Goal: Transaction & Acquisition: Obtain resource

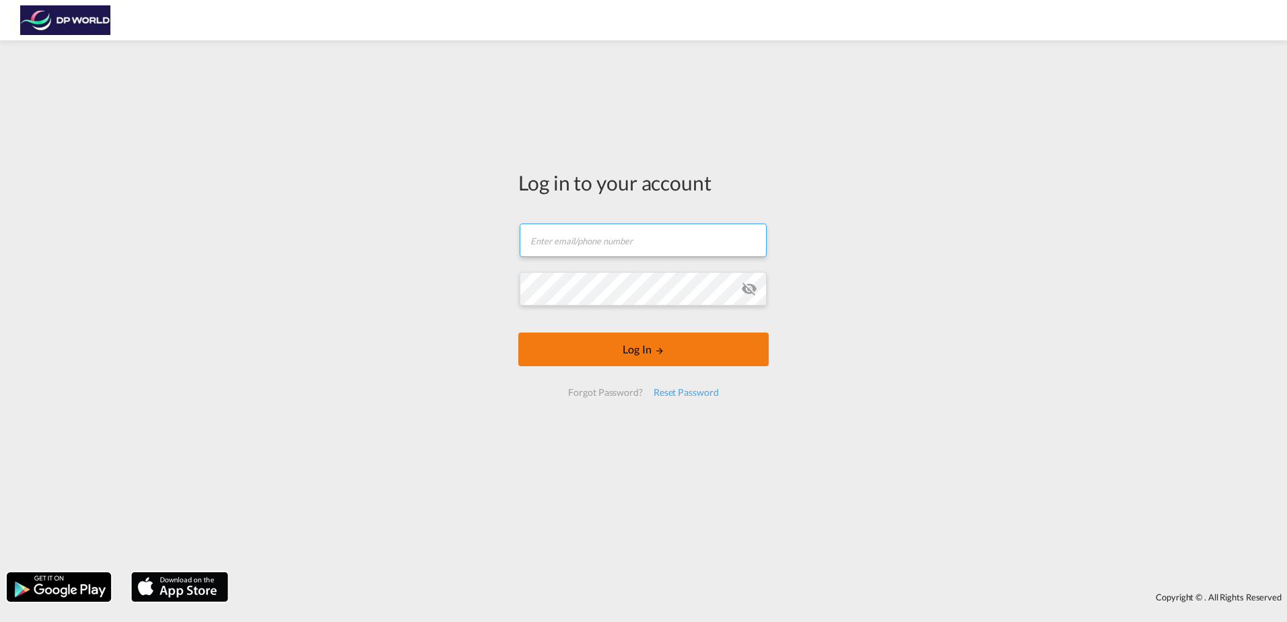
type input "[PERSON_NAME][EMAIL_ADDRESS][PERSON_NAME][DOMAIN_NAME]"
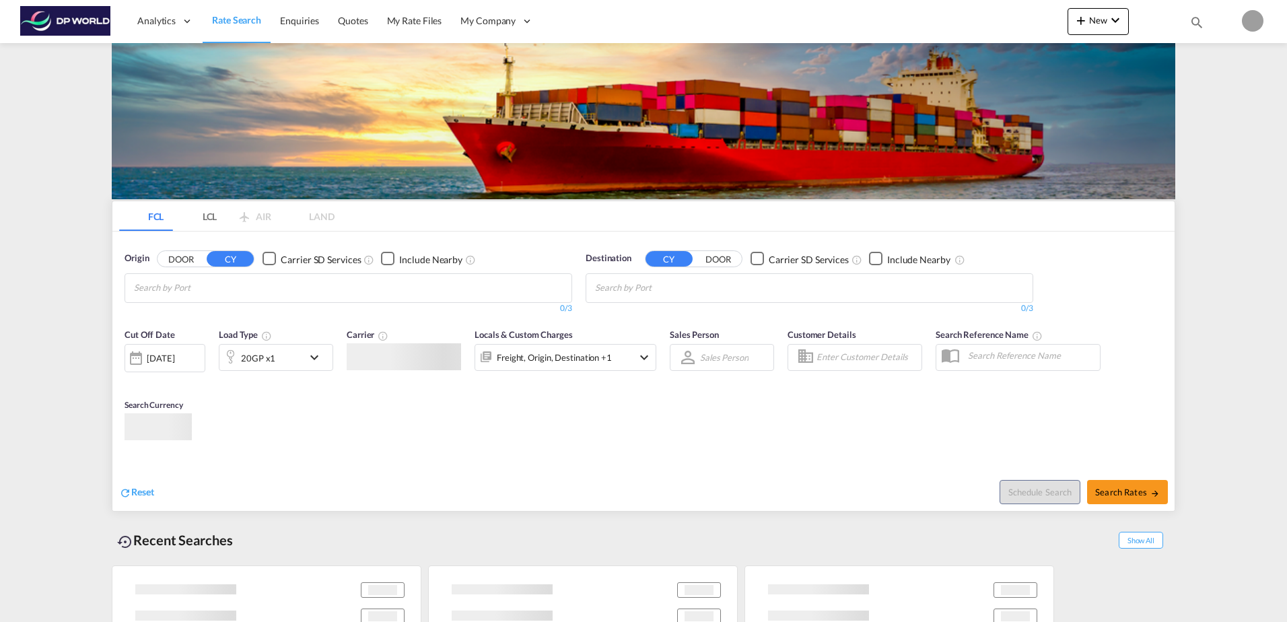
click at [337, 279] on md-chips at bounding box center [348, 288] width 446 height 28
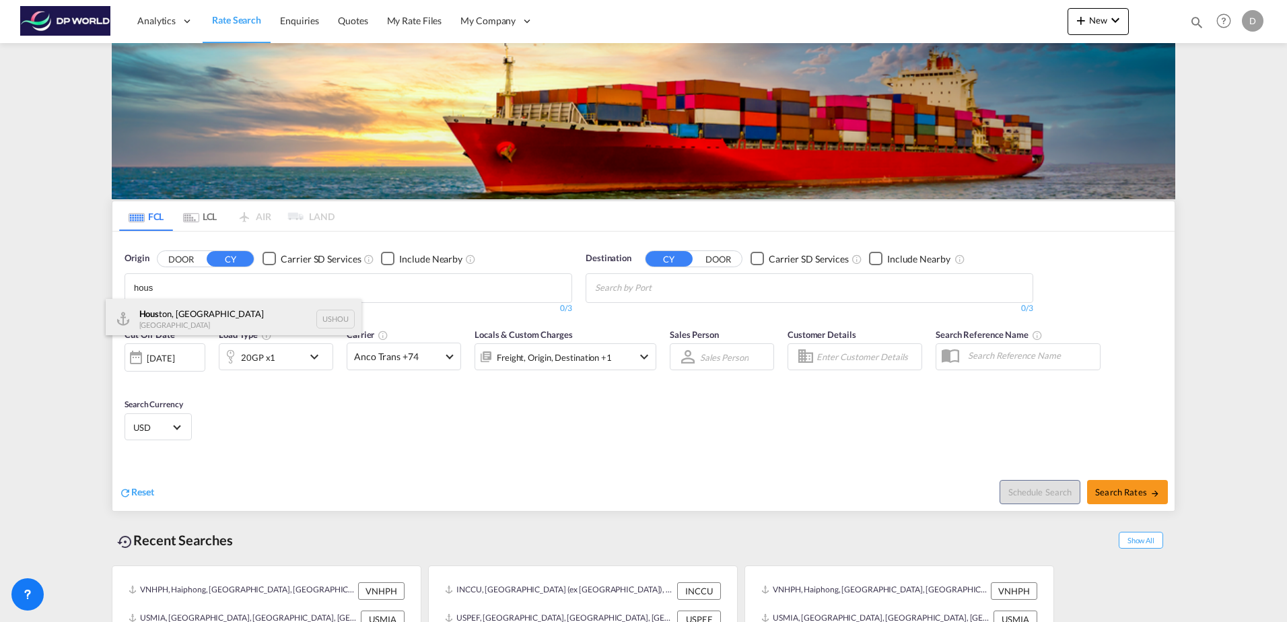
type input "hous"
drag, startPoint x: 249, startPoint y: 302, endPoint x: 690, endPoint y: 286, distance: 441.3
click at [249, 303] on div "Hous ton, [GEOGRAPHIC_DATA] [GEOGRAPHIC_DATA] [GEOGRAPHIC_DATA]" at bounding box center [234, 319] width 256 height 40
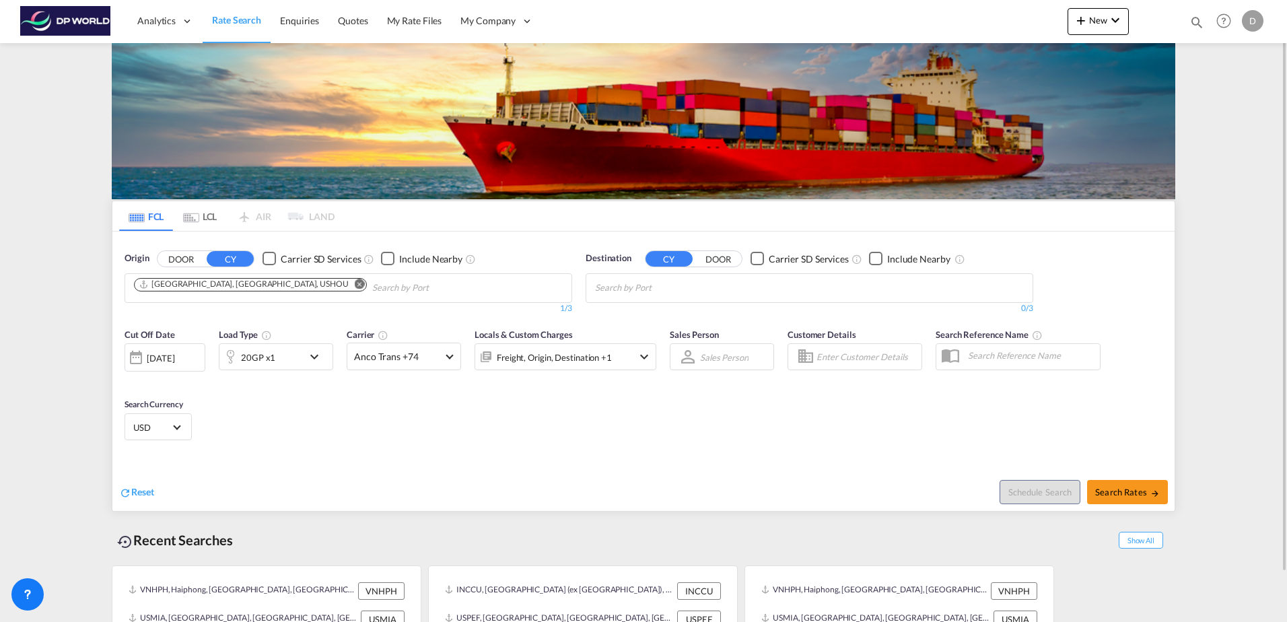
click at [692, 289] on input "Chips input." at bounding box center [659, 288] width 128 height 22
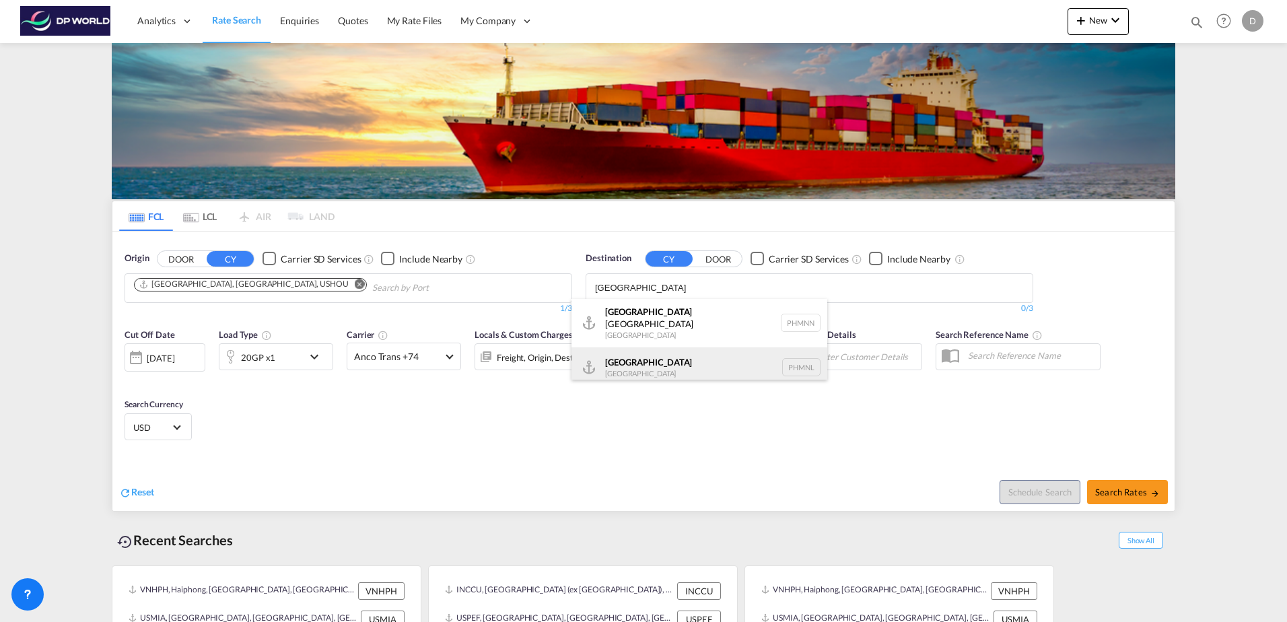
type input "[GEOGRAPHIC_DATA]"
click at [655, 360] on div "[GEOGRAPHIC_DATA] [GEOGRAPHIC_DATA] PHMNL" at bounding box center [700, 367] width 256 height 40
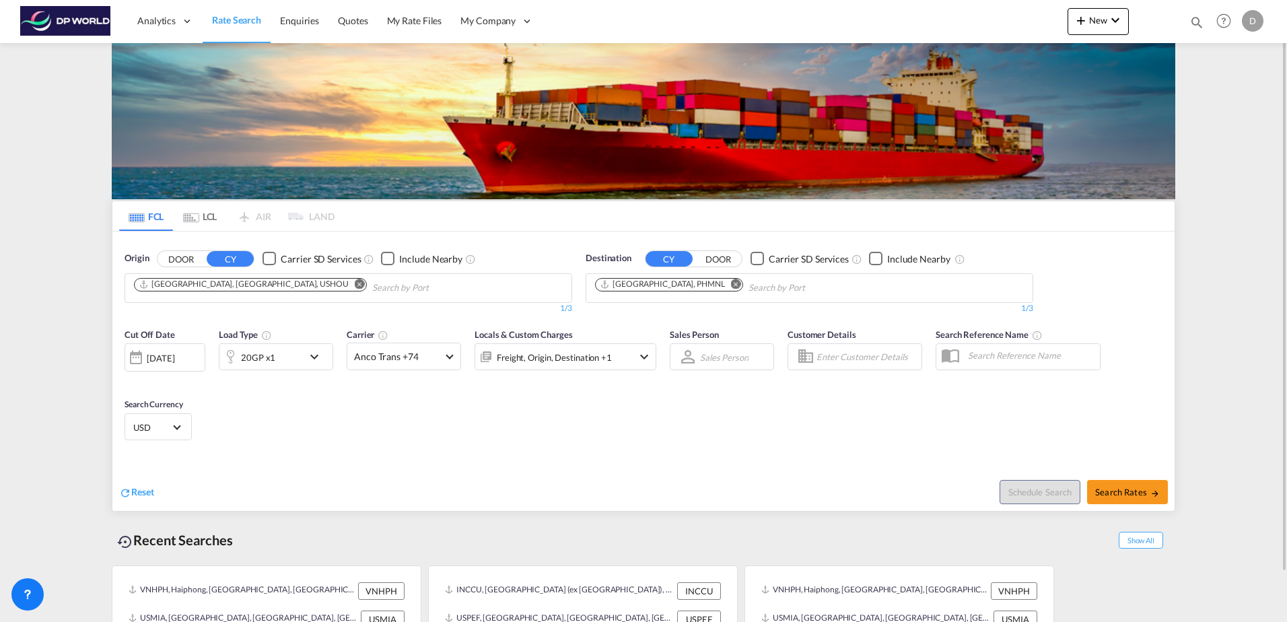
click at [174, 358] on div "[DATE]" at bounding box center [161, 358] width 28 height 12
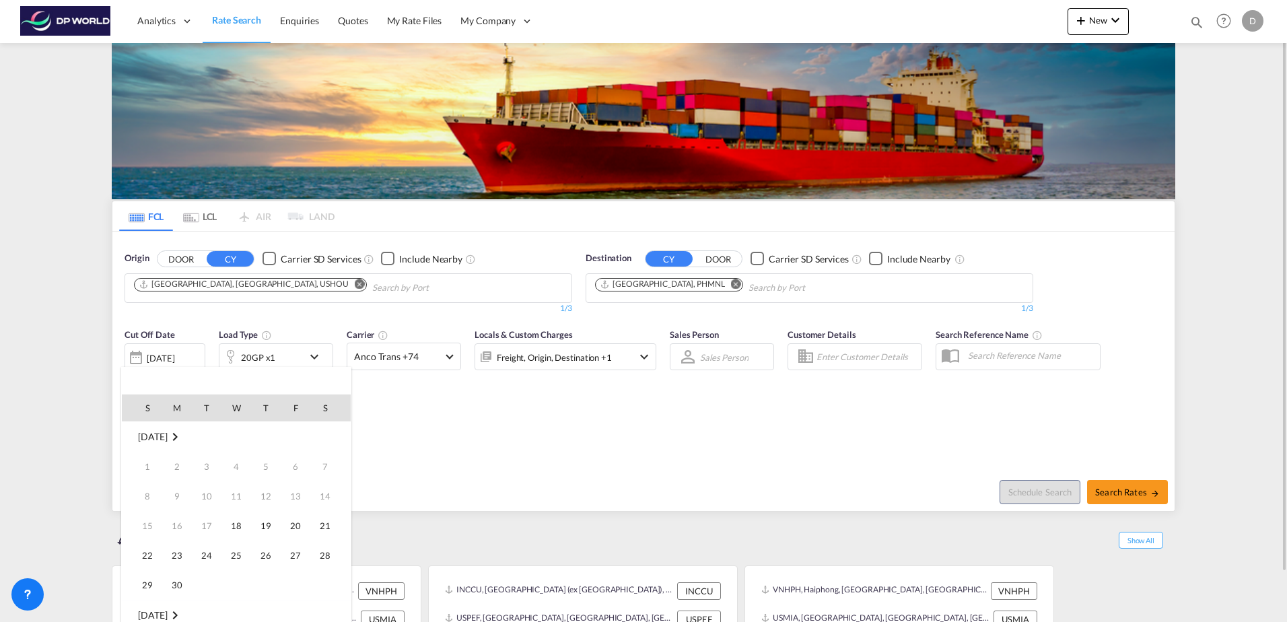
scroll to position [535, 0]
click at [260, 527] on span "18" at bounding box center [266, 525] width 27 height 27
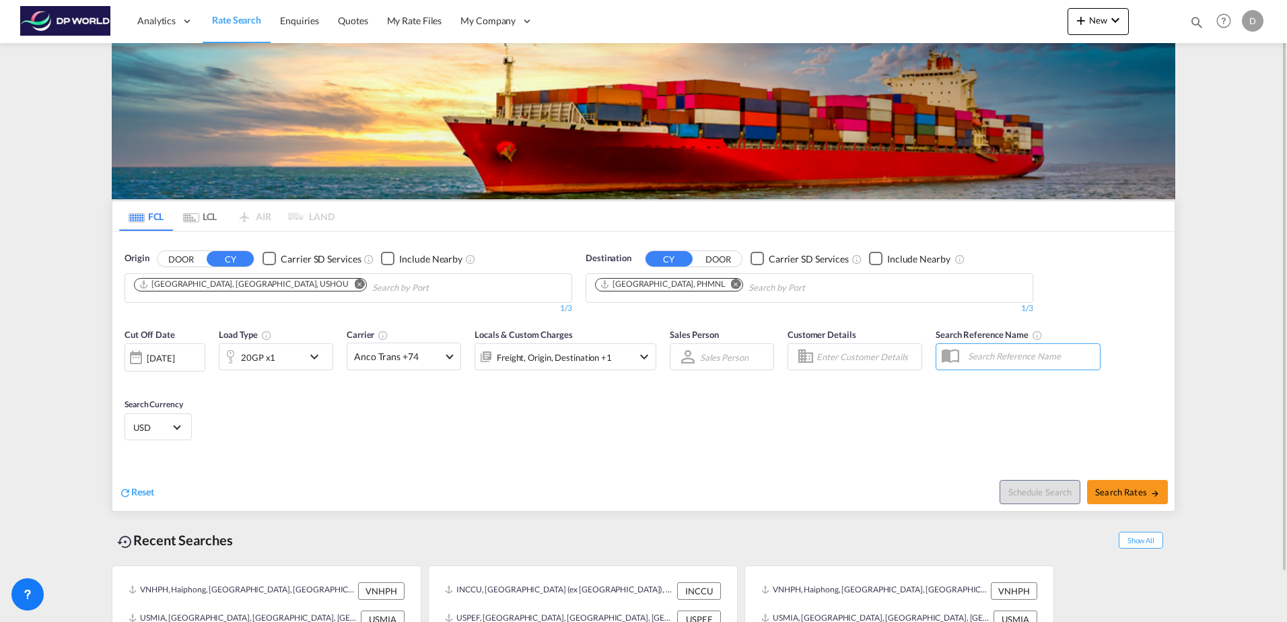
click at [317, 362] on md-icon "icon-chevron-down" at bounding box center [317, 357] width 23 height 16
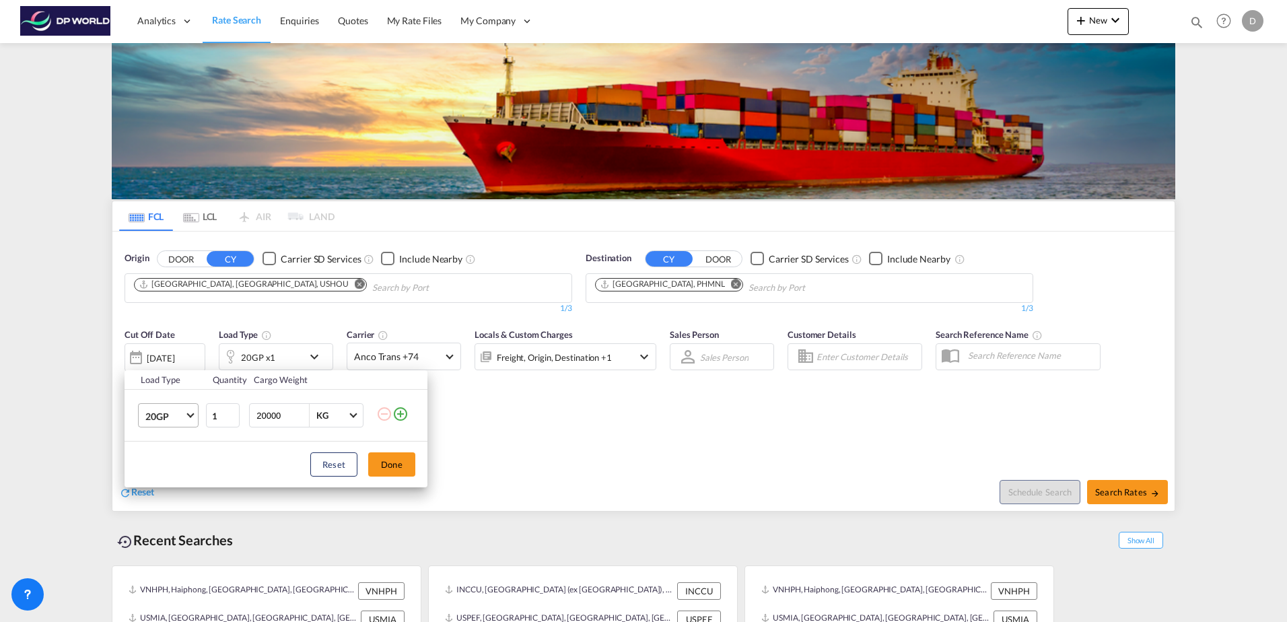
click at [192, 416] on span "Choose: \a20GP" at bounding box center [190, 414] width 7 height 7
click at [170, 494] on md-option "40HC" at bounding box center [181, 481] width 92 height 32
click at [267, 412] on input "20000" at bounding box center [282, 415] width 54 height 23
type input "20000"
click at [404, 461] on button "Done" at bounding box center [391, 464] width 47 height 24
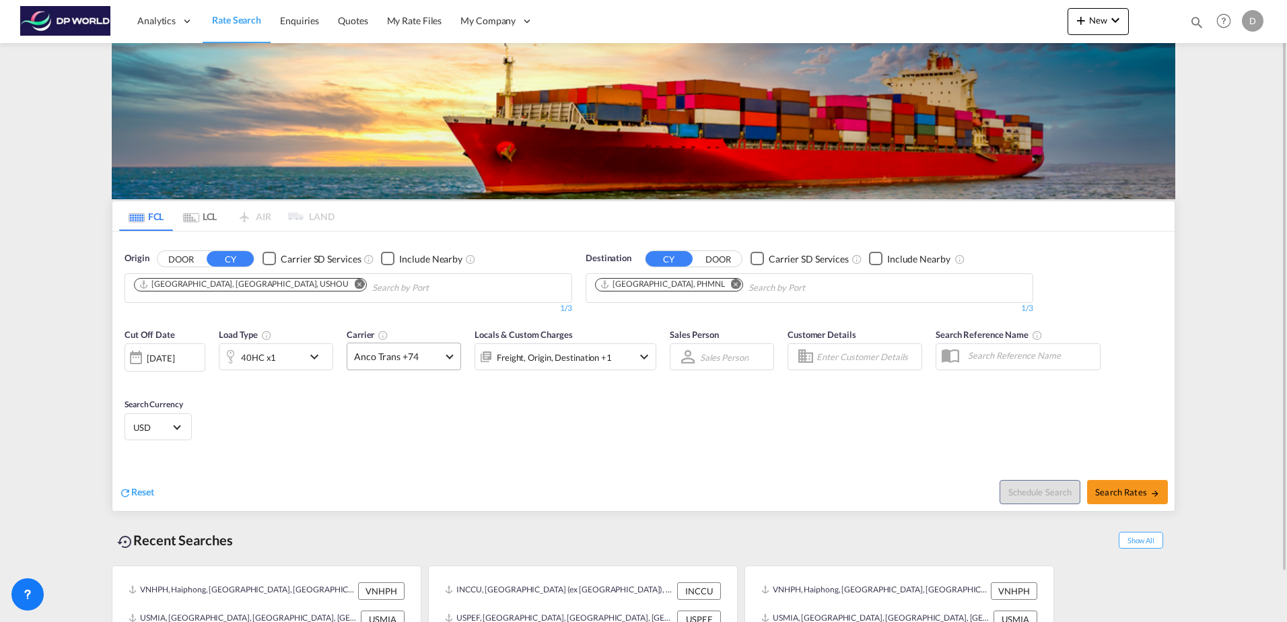
click at [428, 363] on span "Anco Trans +74" at bounding box center [398, 356] width 88 height 13
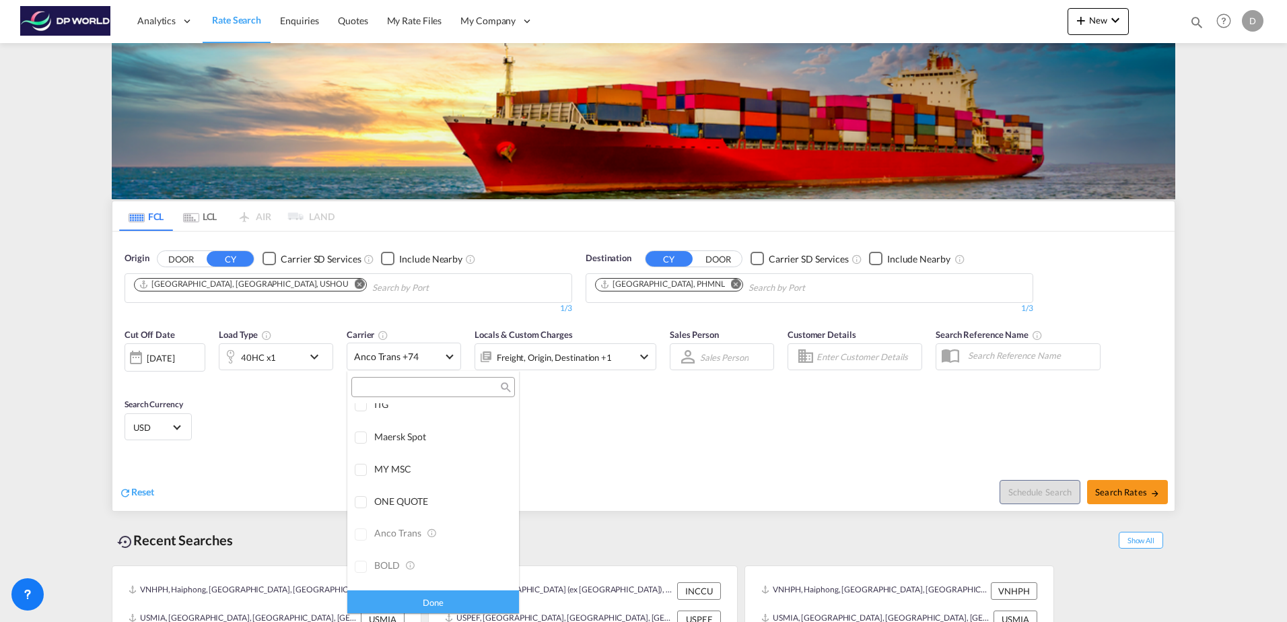
scroll to position [0, 0]
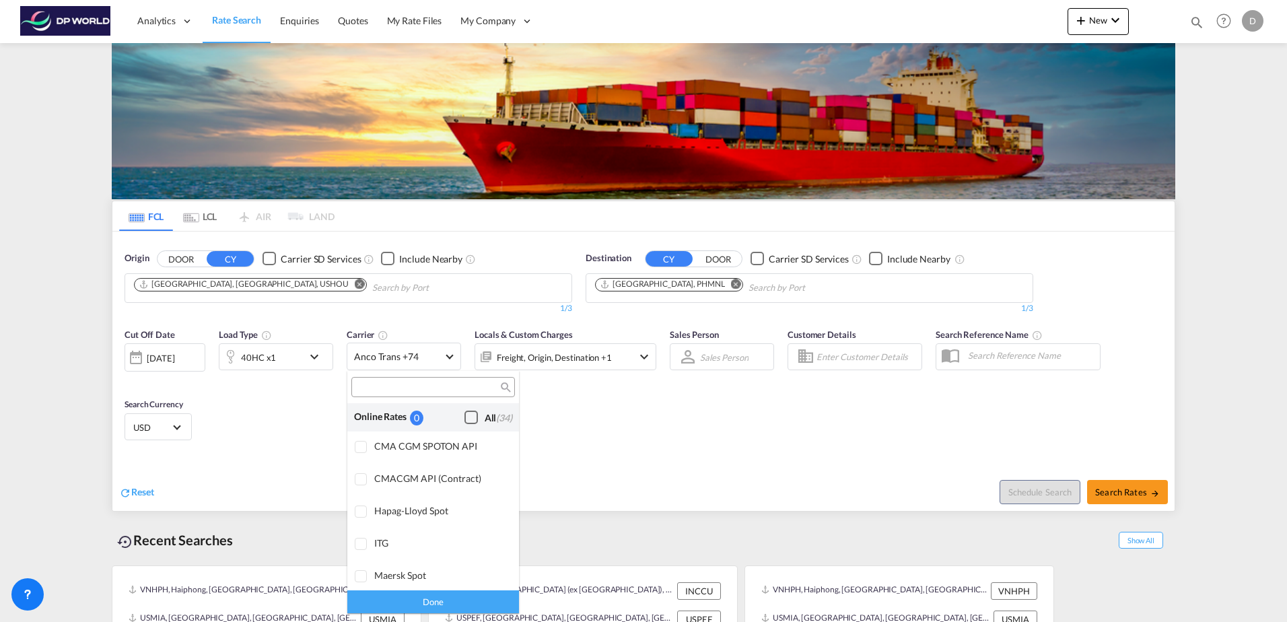
click at [465, 420] on div "Checkbox No Ink" at bounding box center [471, 417] width 13 height 13
click at [454, 598] on div "Done" at bounding box center [433, 602] width 172 height 24
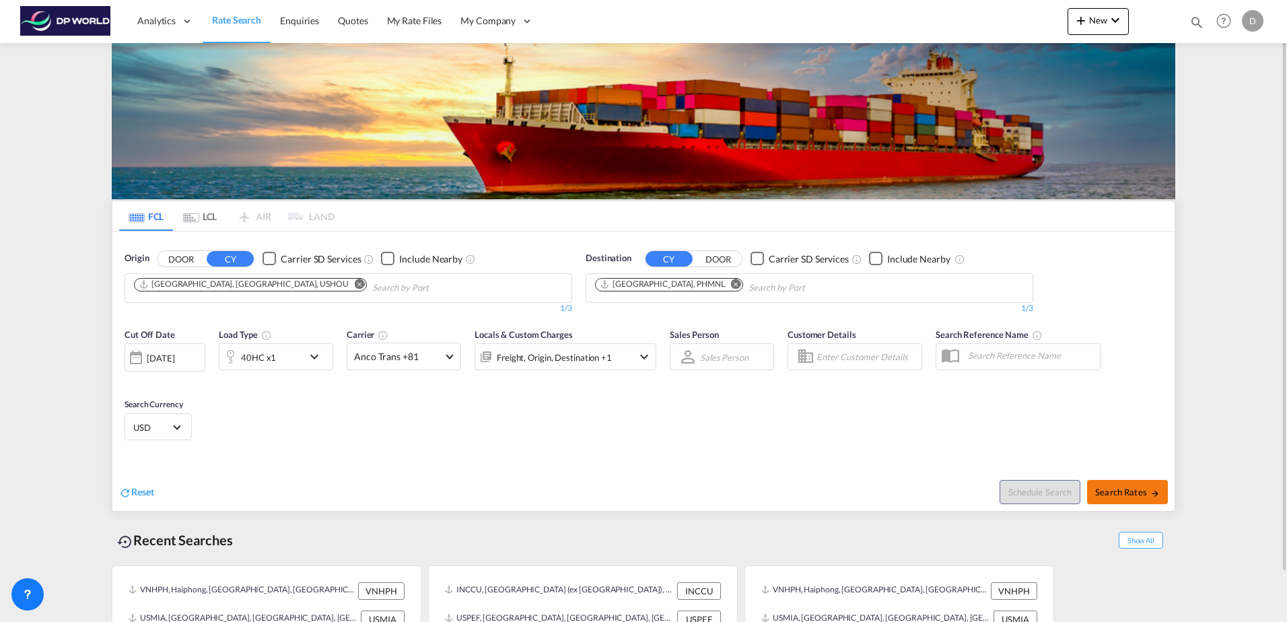
click at [1141, 488] on span "Search Rates" at bounding box center [1128, 492] width 65 height 11
type input "USHOU to PHMNL / [DATE]"
